Goal: Information Seeking & Learning: Compare options

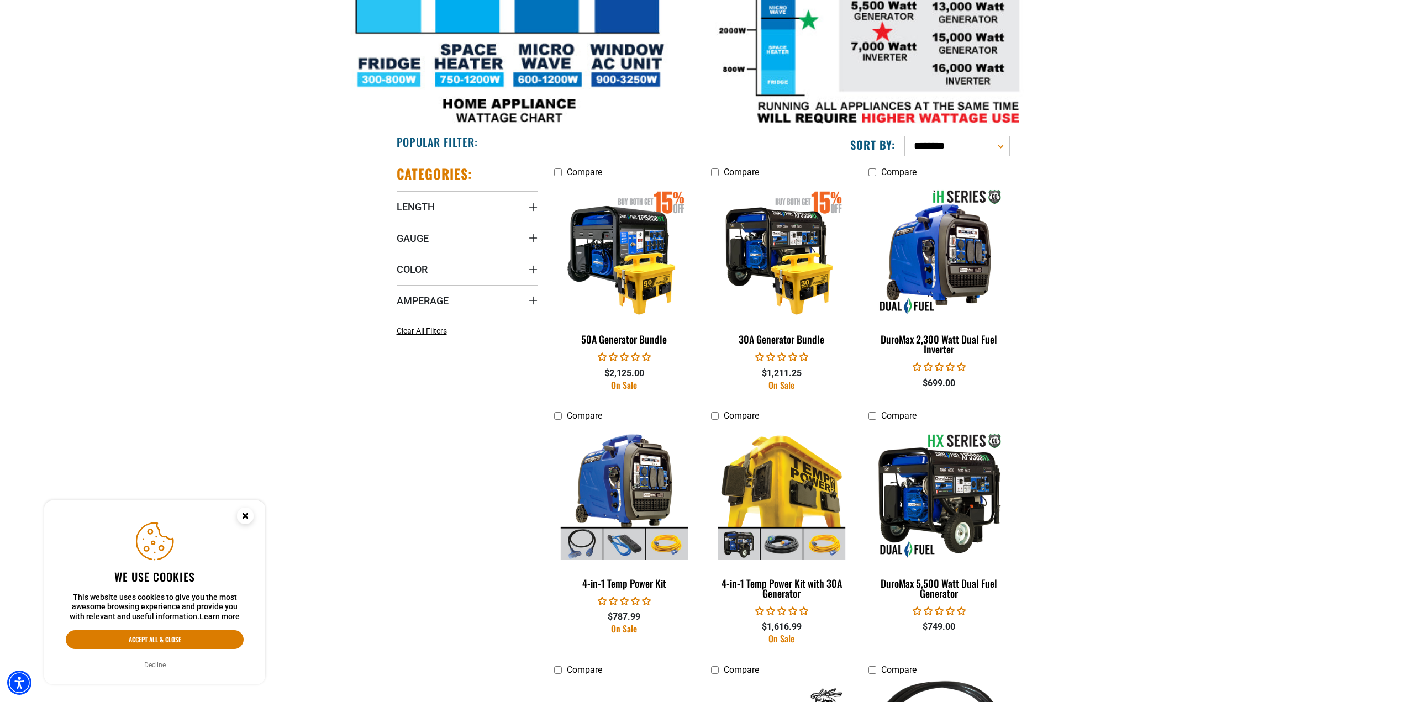
scroll to position [497, 0]
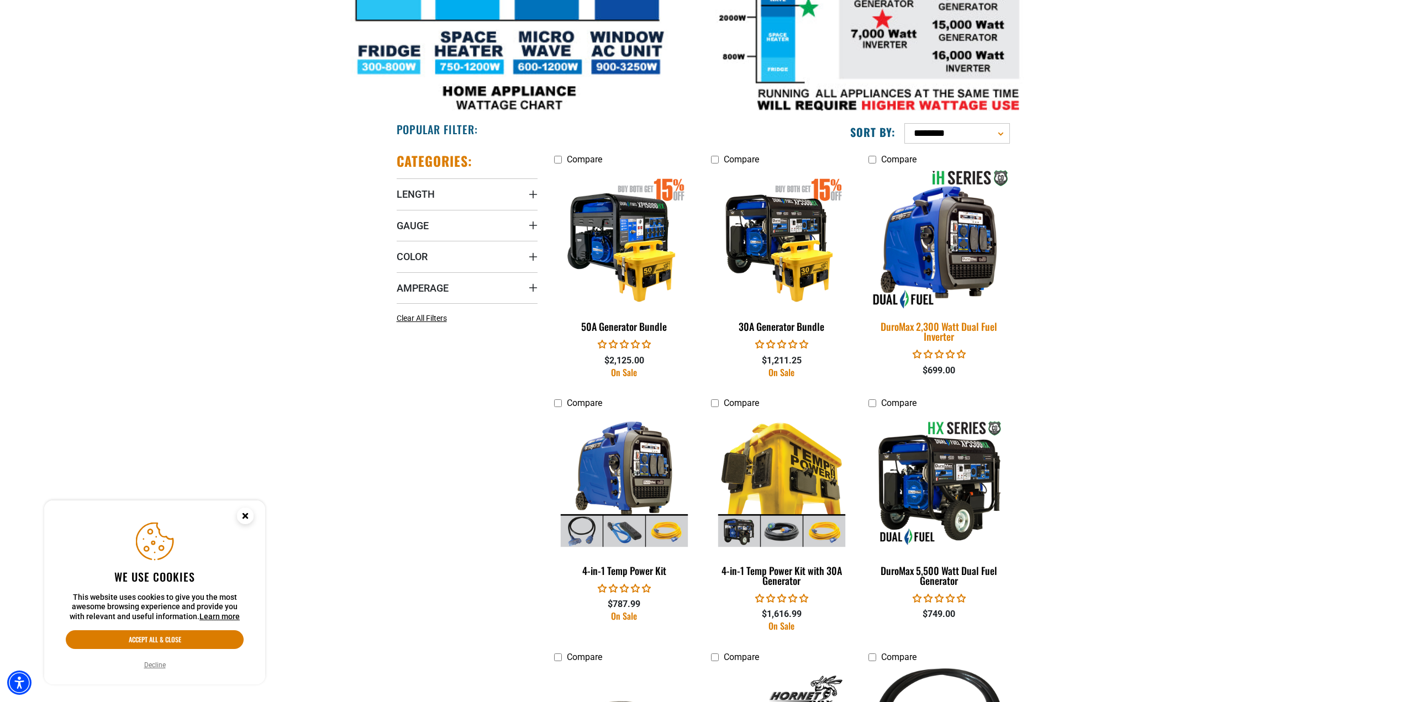
click at [944, 248] on img at bounding box center [939, 239] width 155 height 141
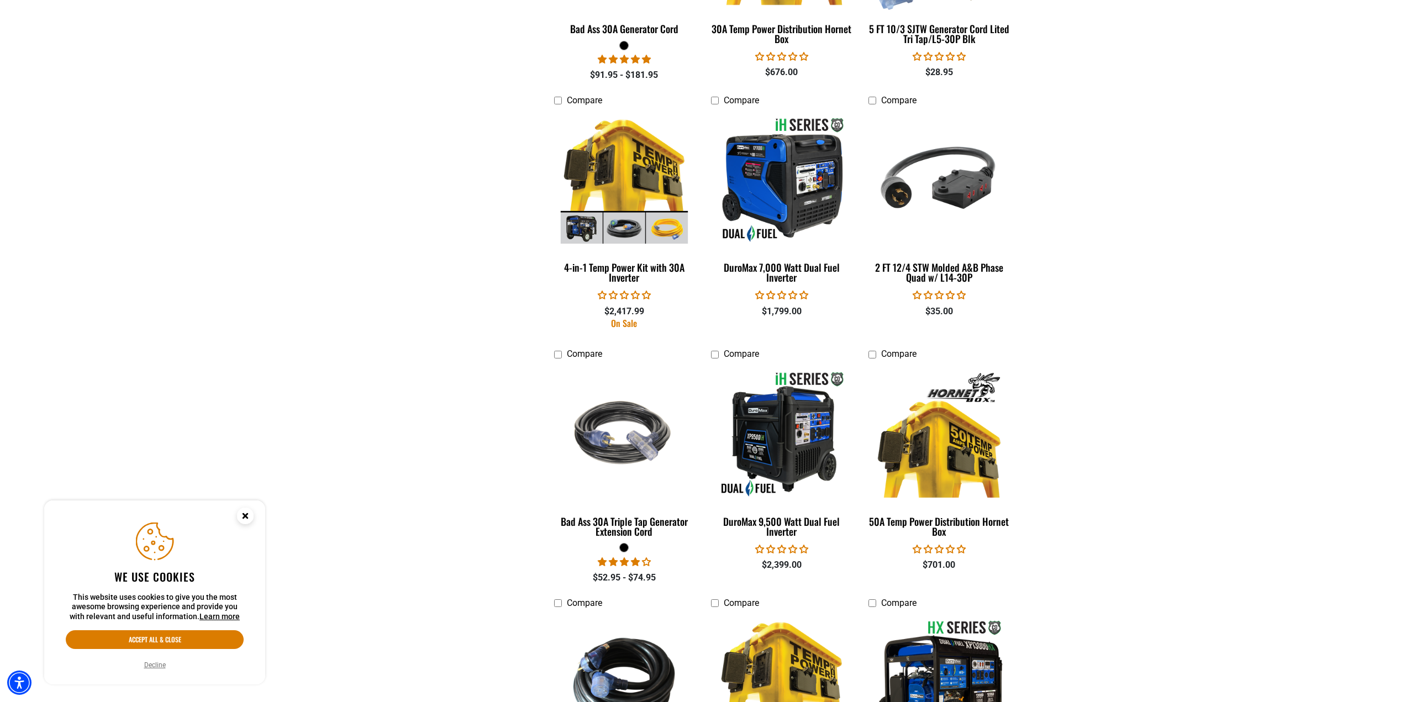
scroll to position [1437, 0]
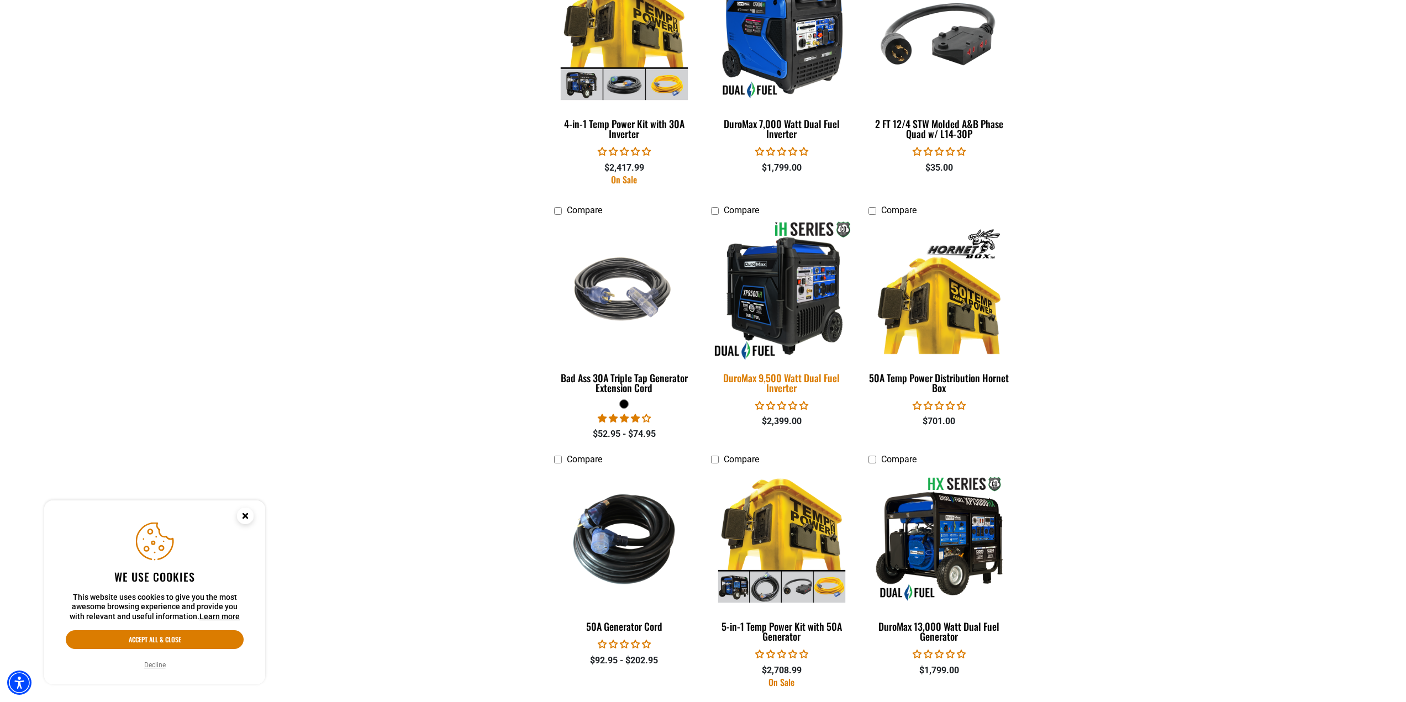
click at [824, 308] on img at bounding box center [782, 290] width 155 height 141
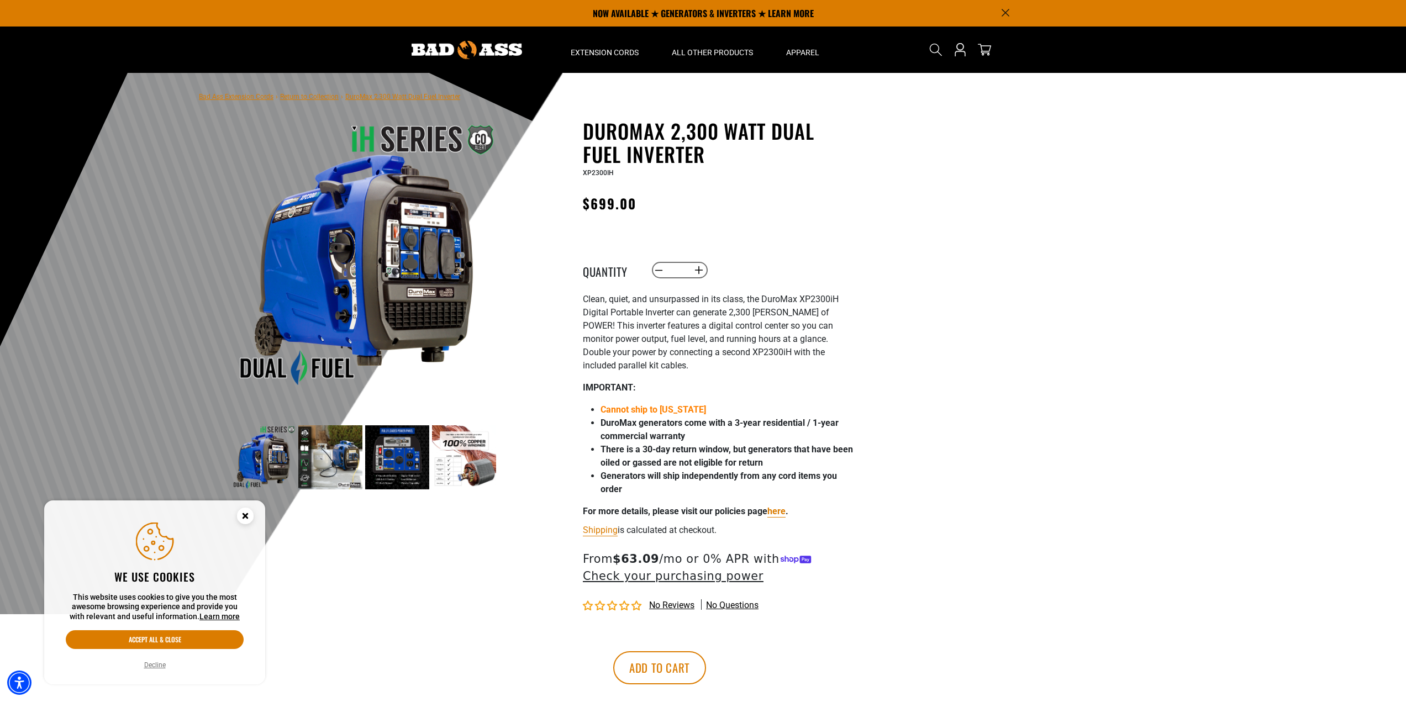
click at [495, 473] on img at bounding box center [464, 458] width 64 height 64
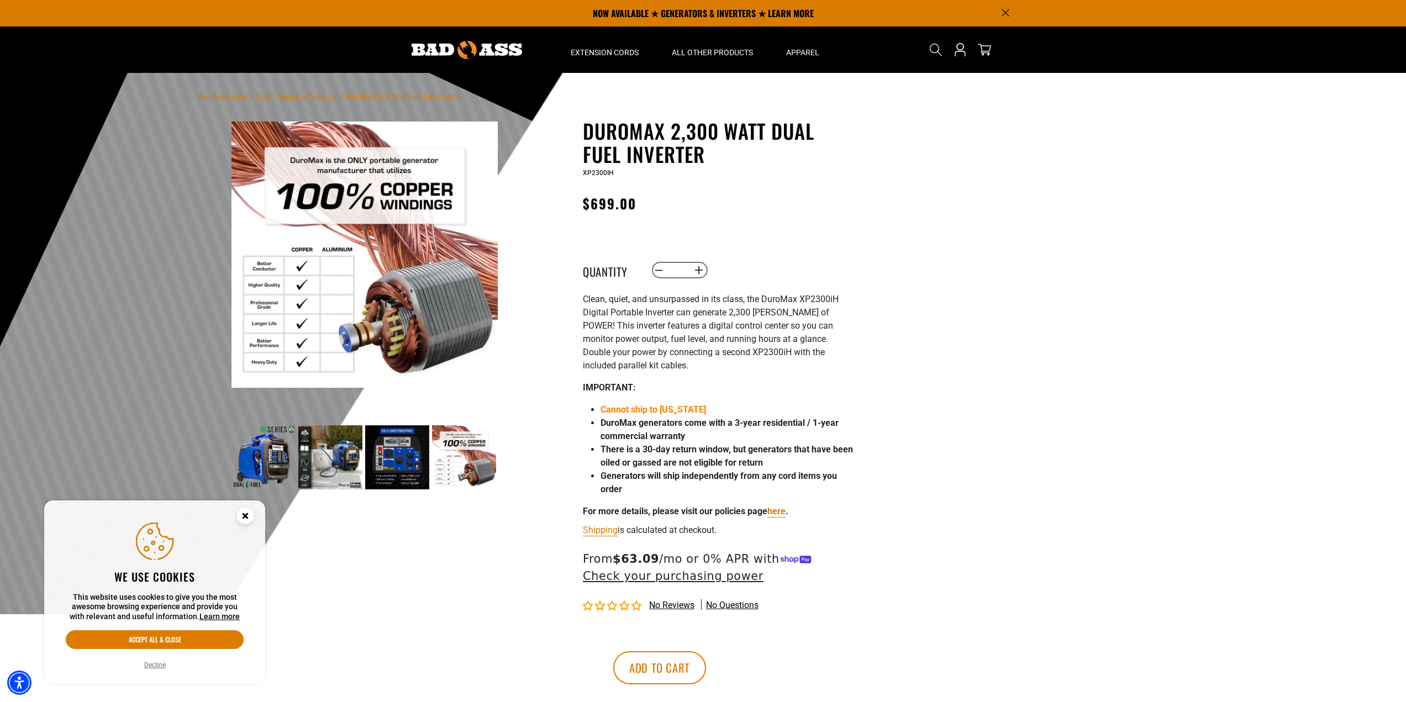
drag, startPoint x: 386, startPoint y: 458, endPoint x: 386, endPoint y: 435, distance: 23.2
click at [381, 458] on img at bounding box center [397, 458] width 64 height 64
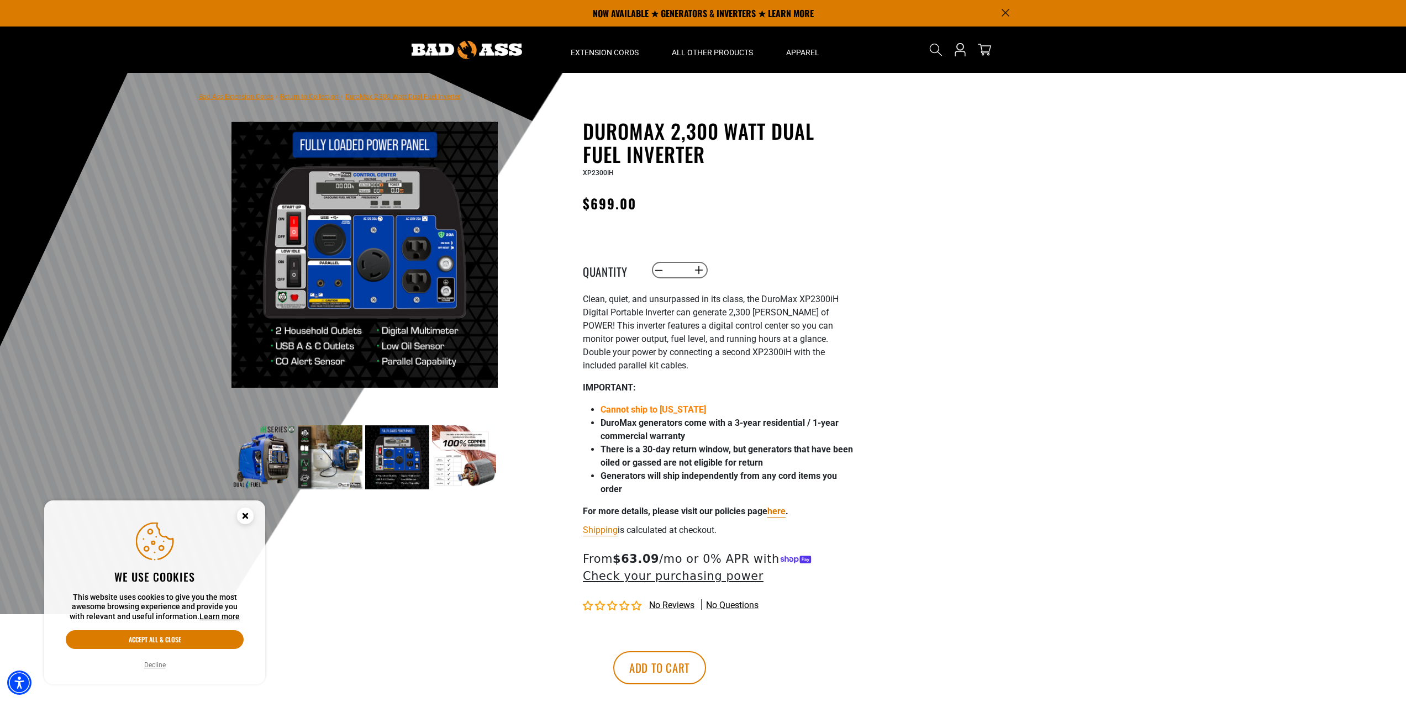
click at [469, 292] on ul at bounding box center [764, 255] width 2131 height 266
click at [469, 292] on img at bounding box center [365, 255] width 266 height 266
click at [471, 292] on img at bounding box center [365, 255] width 266 height 266
click at [471, 290] on img at bounding box center [365, 255] width 266 height 266
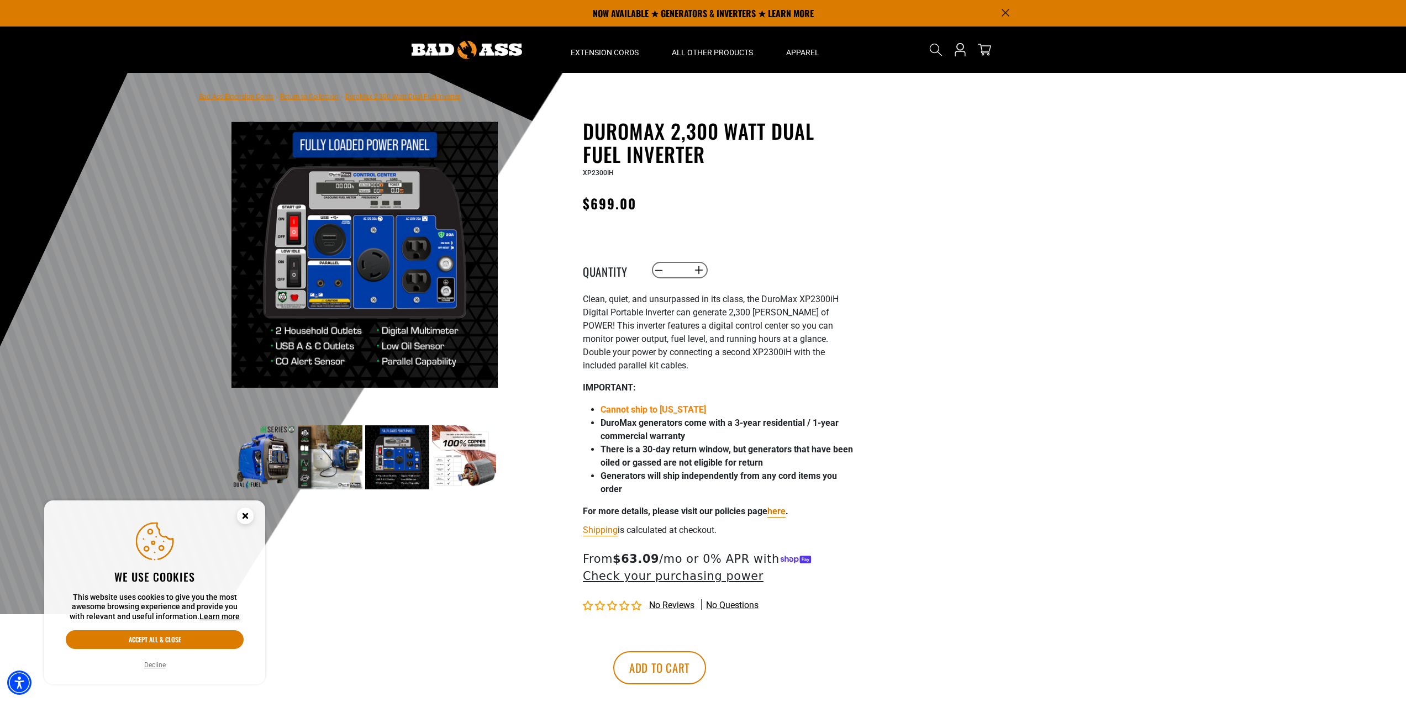
click at [471, 289] on img at bounding box center [365, 255] width 266 height 266
click at [472, 288] on img at bounding box center [365, 255] width 266 height 266
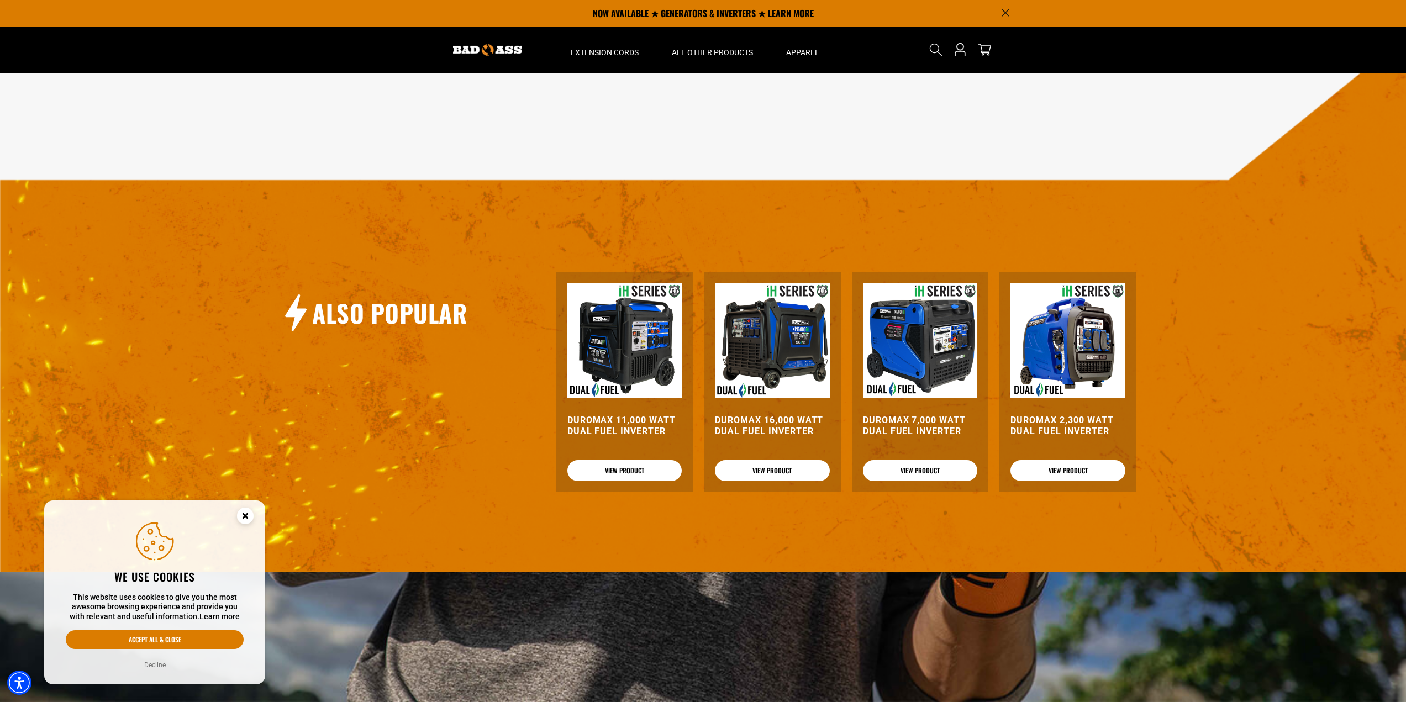
scroll to position [1271, 0]
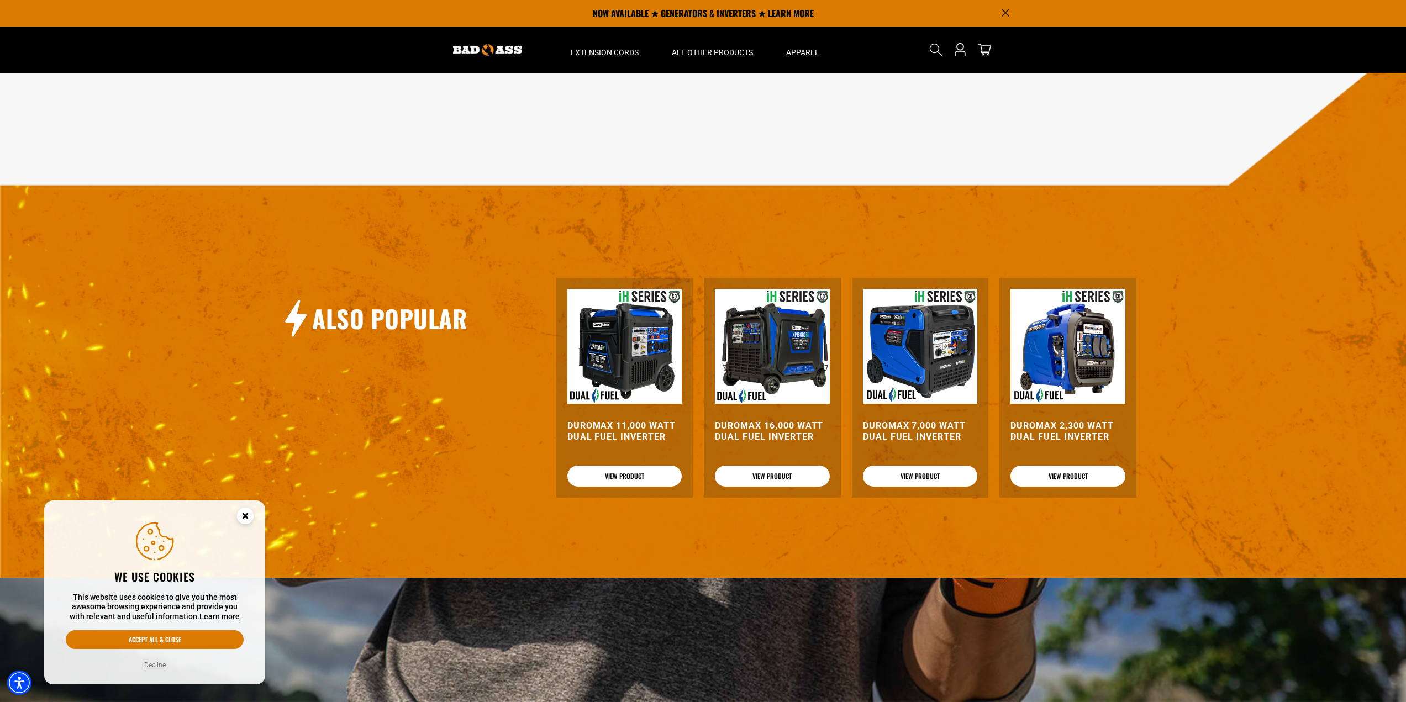
click at [794, 351] on img at bounding box center [772, 346] width 115 height 115
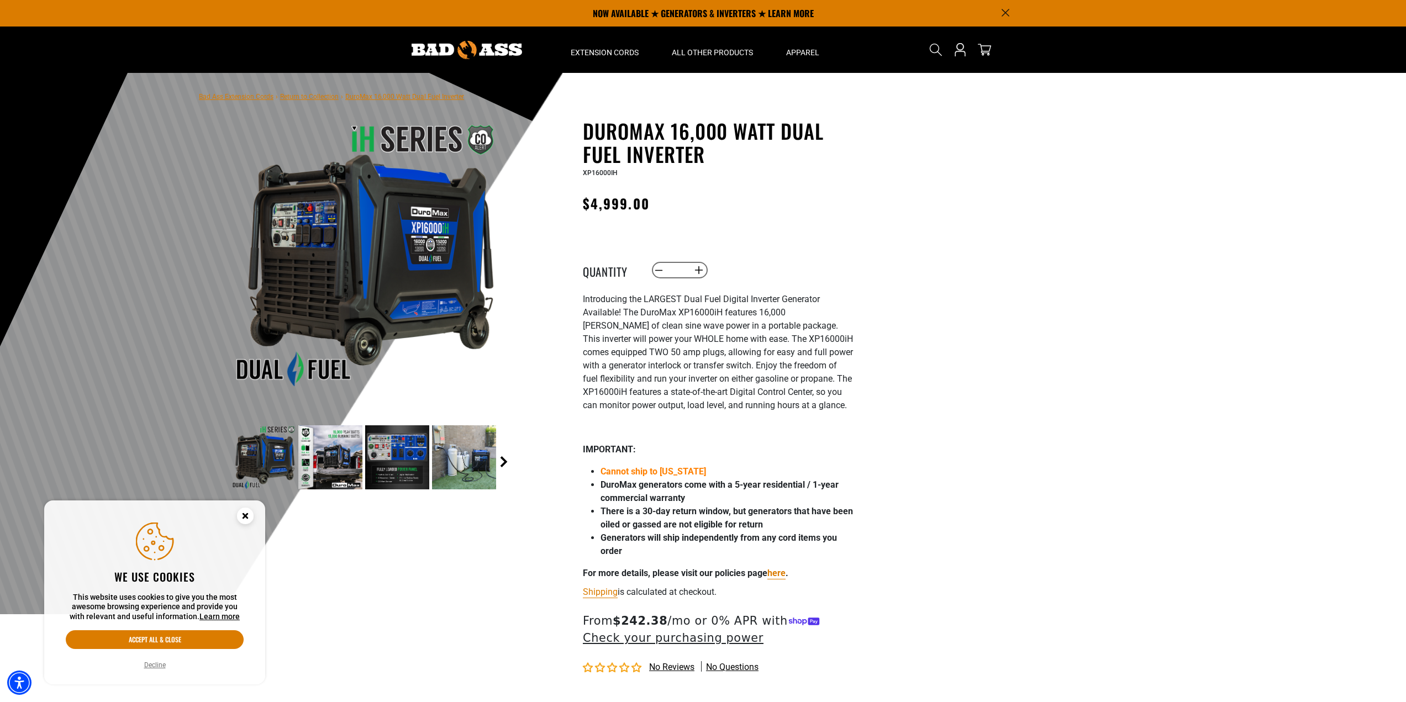
click at [503, 466] on link "Next" at bounding box center [503, 461] width 11 height 11
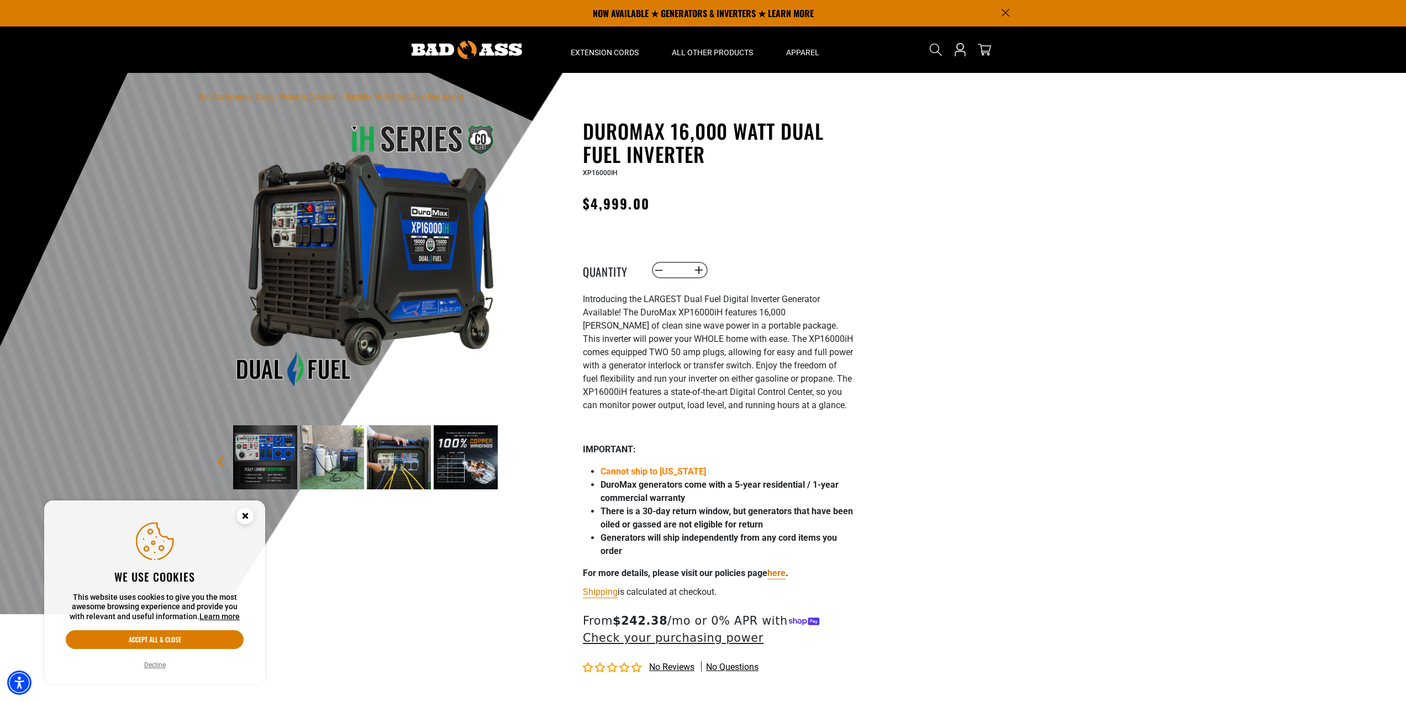
click at [503, 465] on main-product-gallery "1 of 6 Previous Next" at bounding box center [364, 333] width 315 height 428
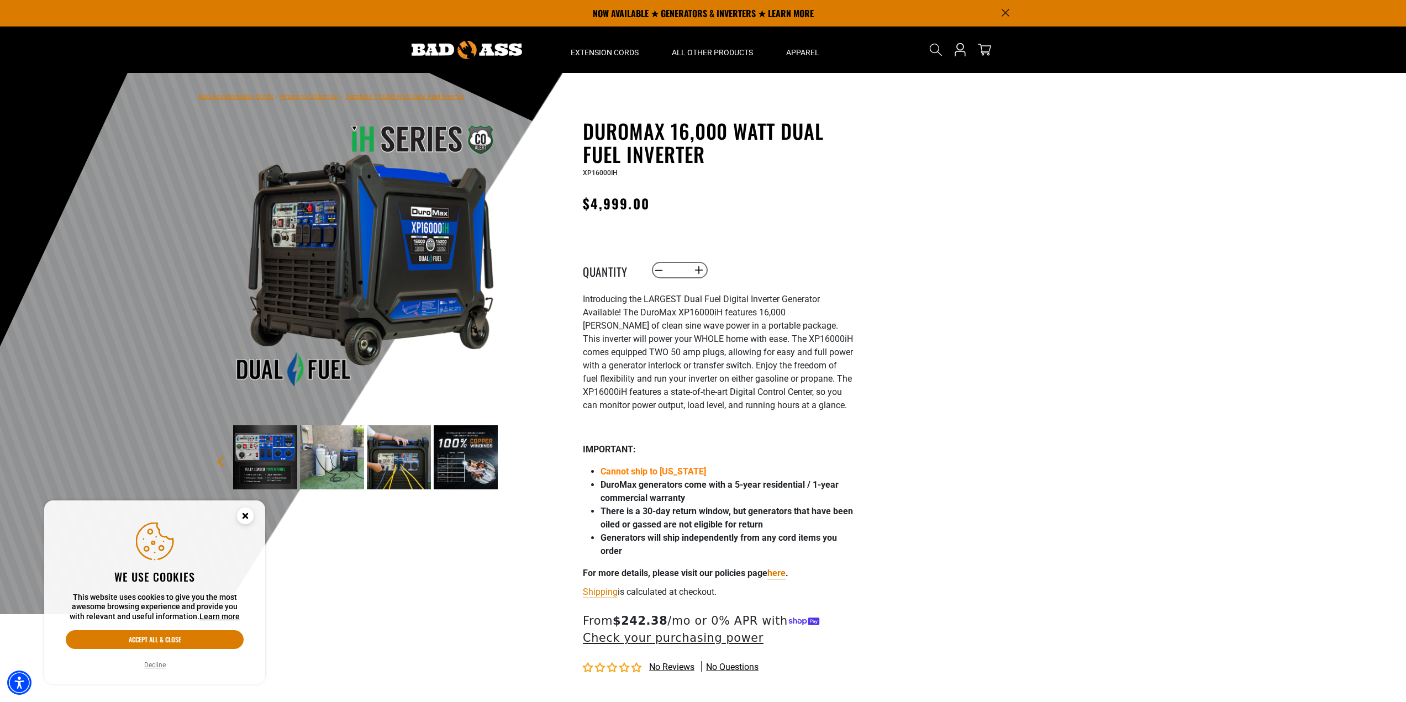
click at [503, 465] on main-product-gallery "1 of 6 Previous Next" at bounding box center [364, 333] width 315 height 428
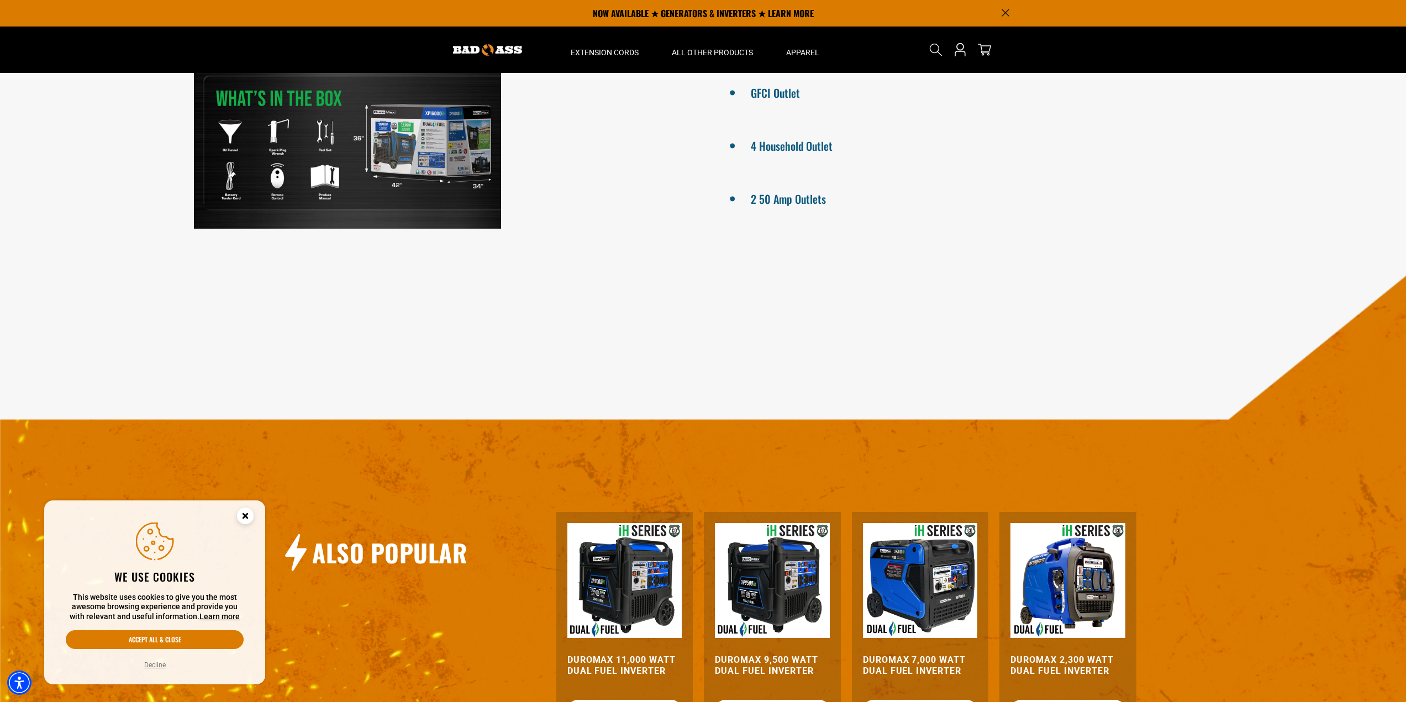
scroll to position [829, 0]
